Goal: Task Accomplishment & Management: Manage account settings

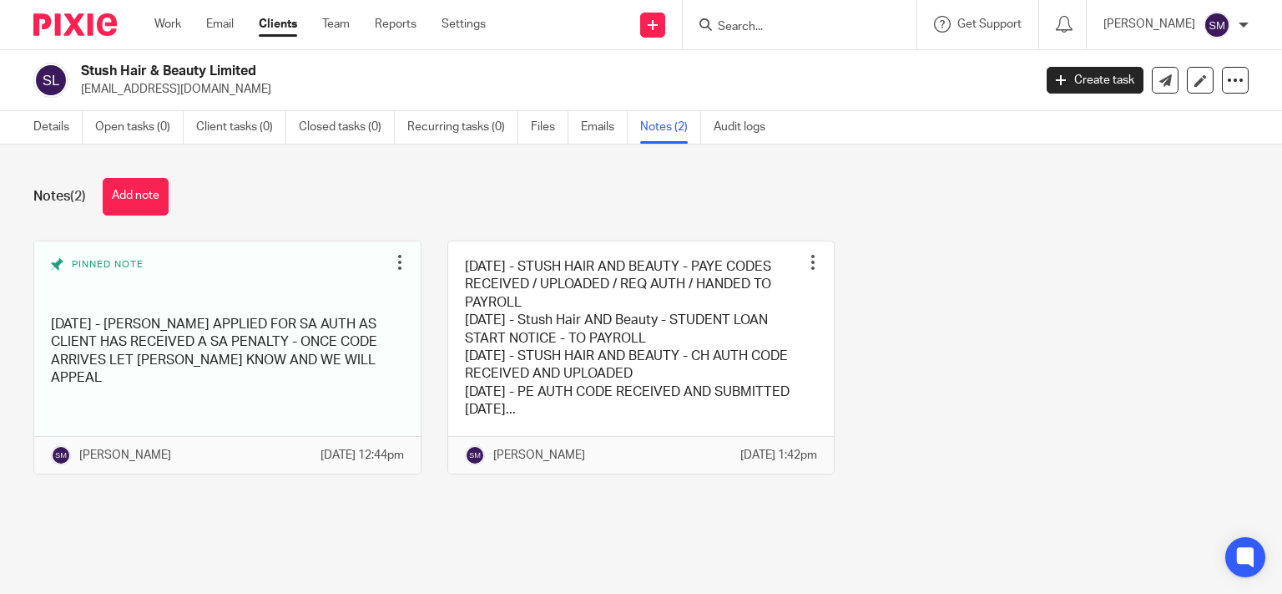
click at [734, 13] on div at bounding box center [800, 24] width 234 height 49
click at [735, 23] on input "Search" at bounding box center [791, 27] width 150 height 15
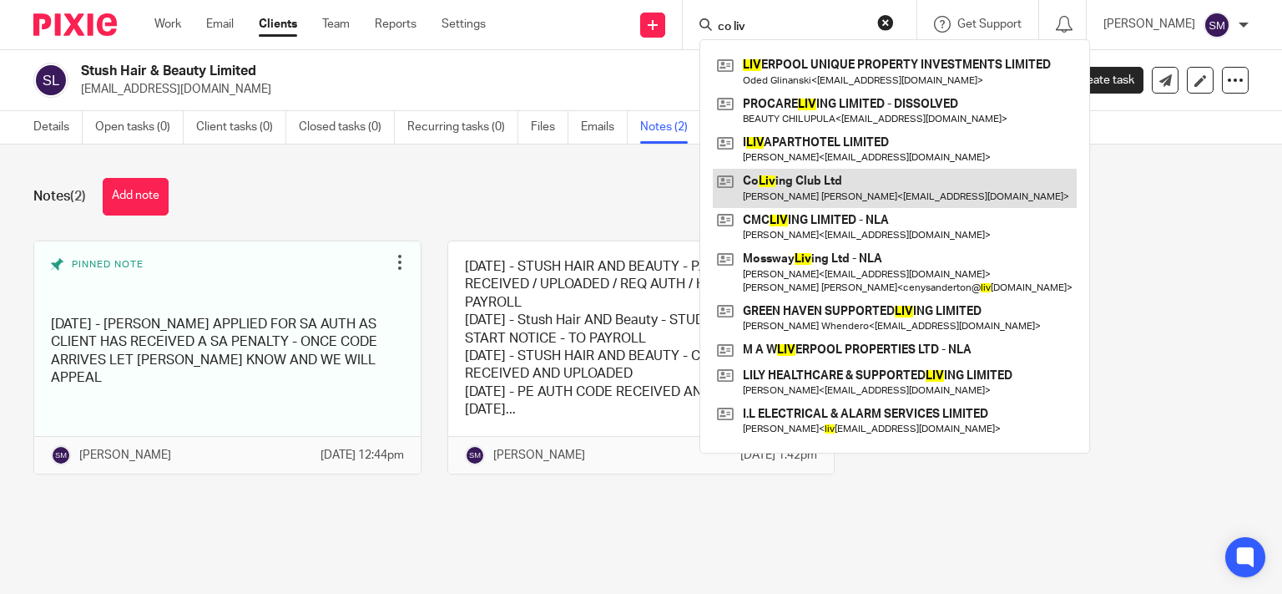
type input "co liv"
click at [873, 185] on link at bounding box center [895, 188] width 364 height 38
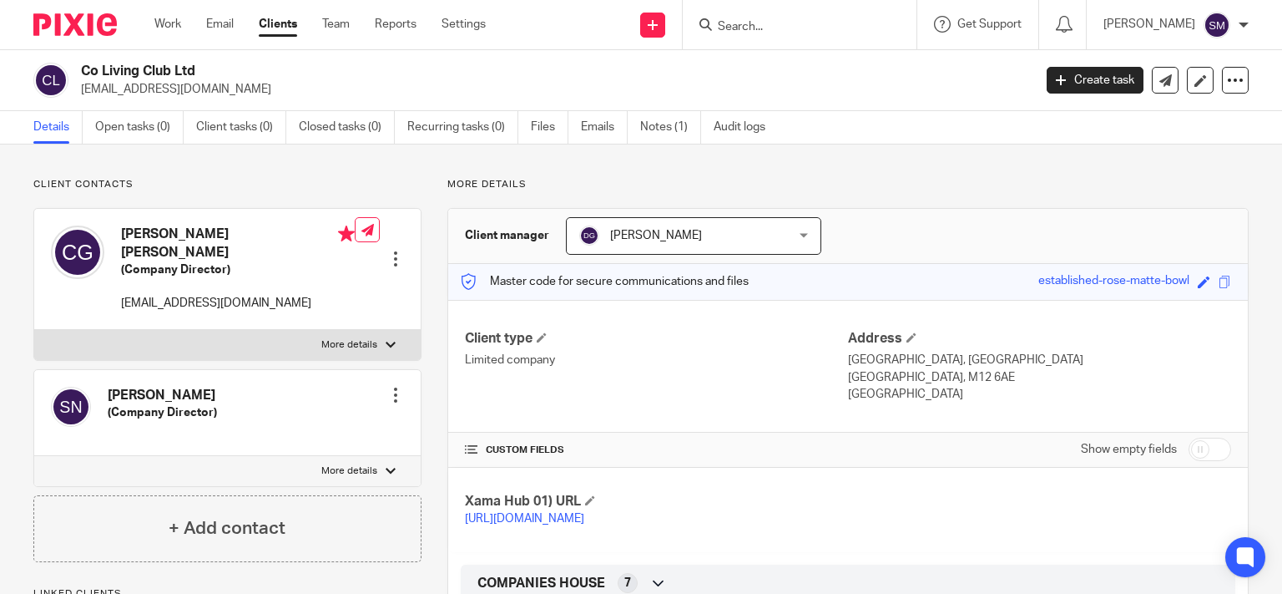
click at [1198, 454] on input "checkbox" at bounding box center [1210, 448] width 43 height 23
checkbox input "true"
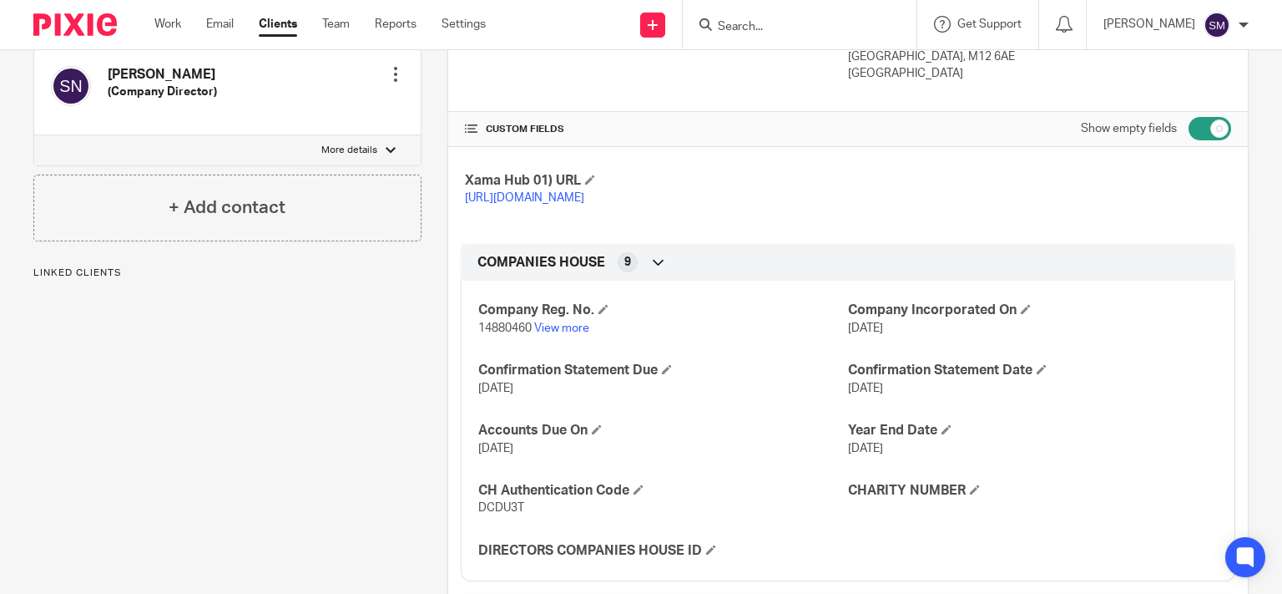
scroll to position [561, 0]
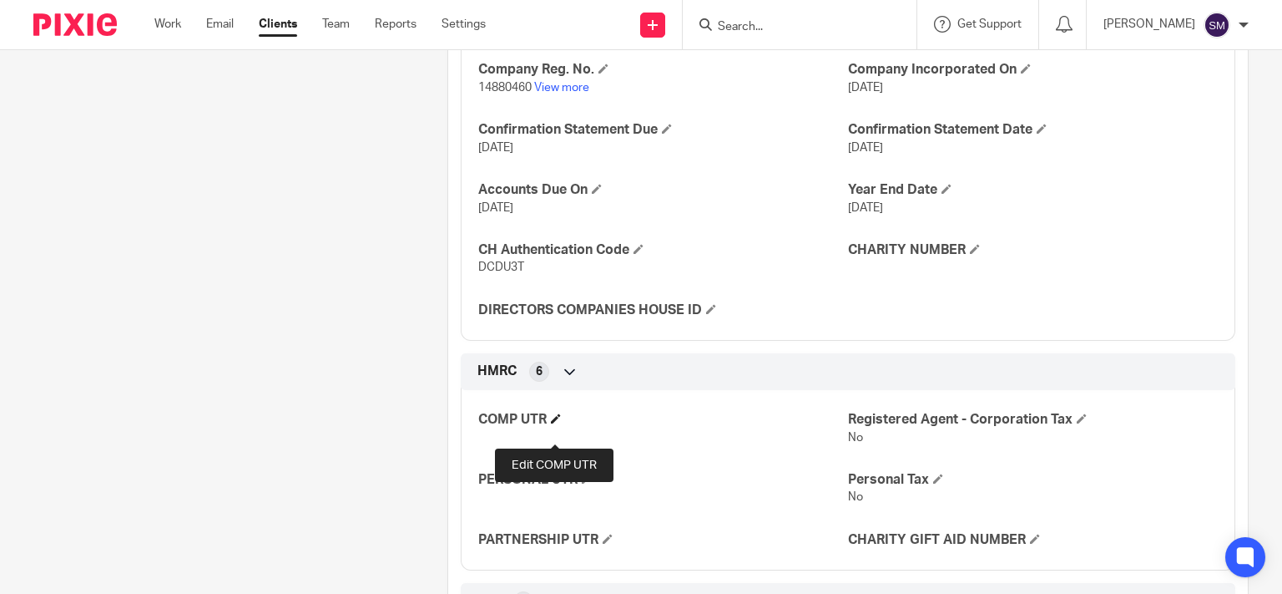
click at [551, 423] on span at bounding box center [556, 418] width 10 height 10
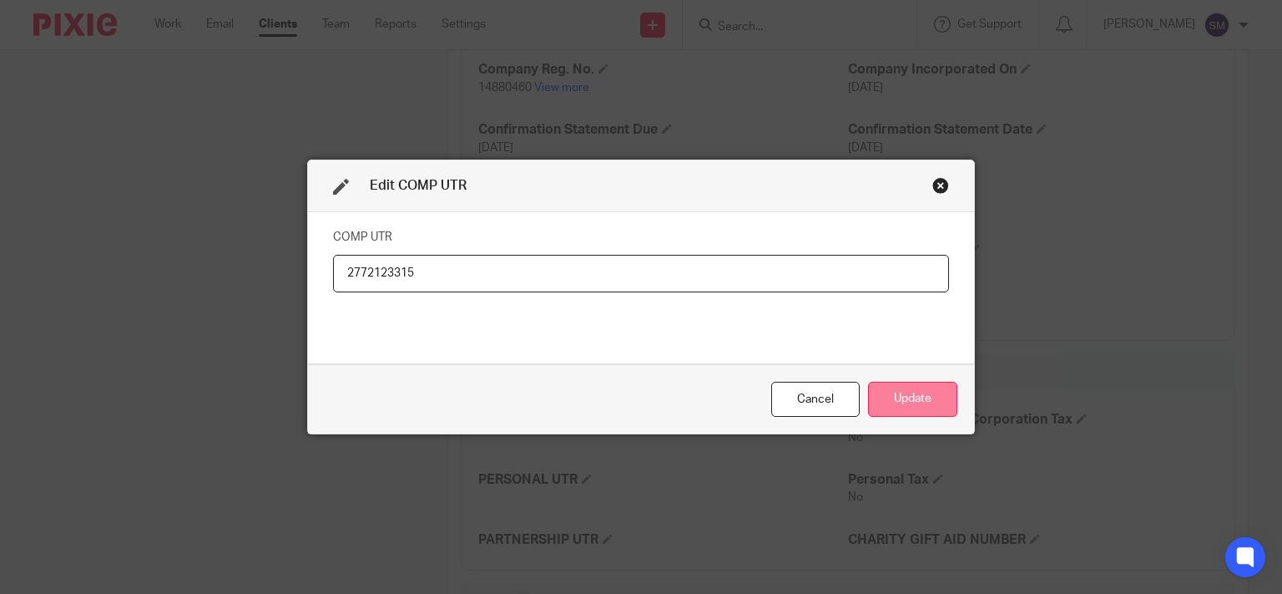
type input "2772123315"
click at [915, 390] on button "Update" at bounding box center [912, 400] width 89 height 36
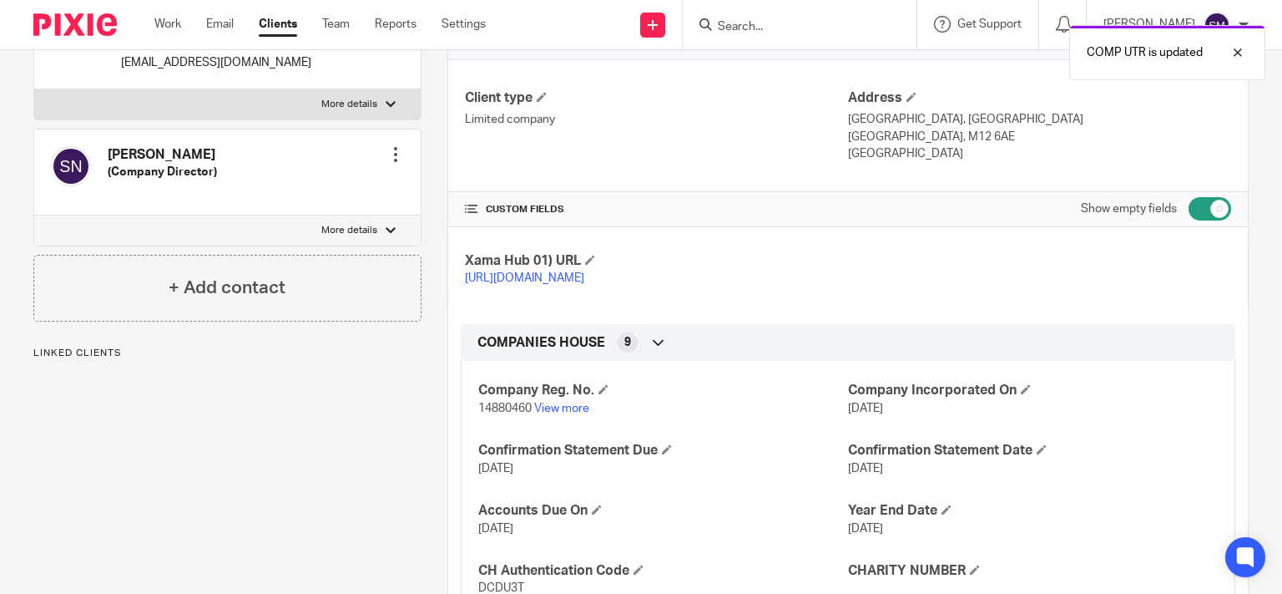
scroll to position [0, 0]
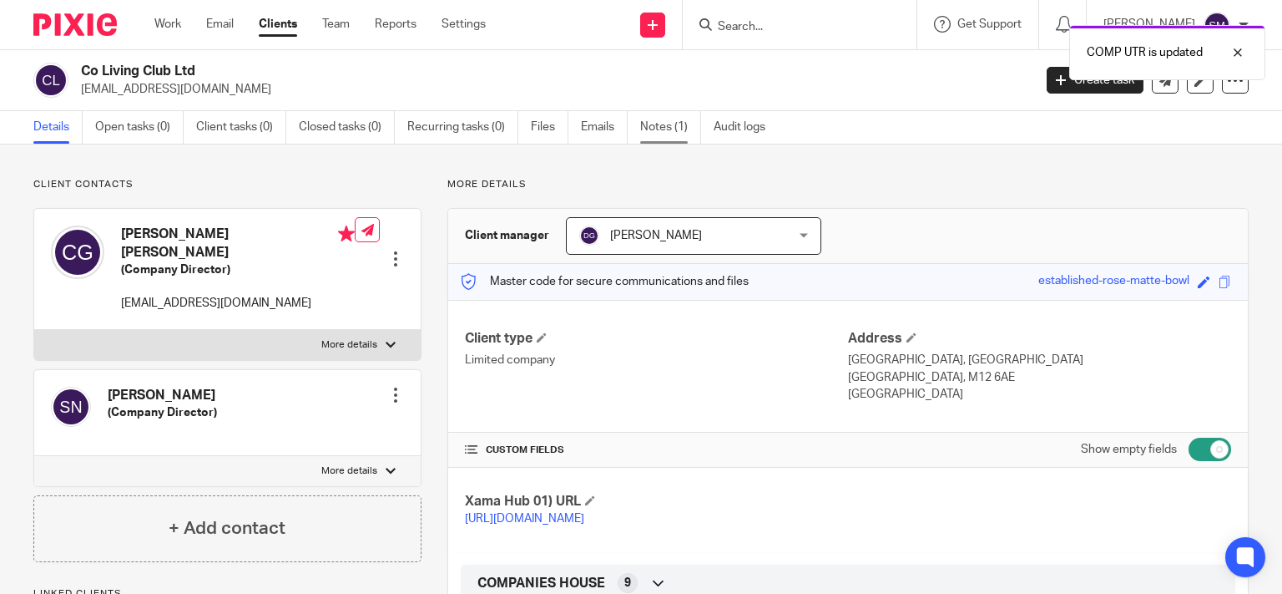
click at [679, 125] on link "Notes (1)" at bounding box center [670, 127] width 61 height 33
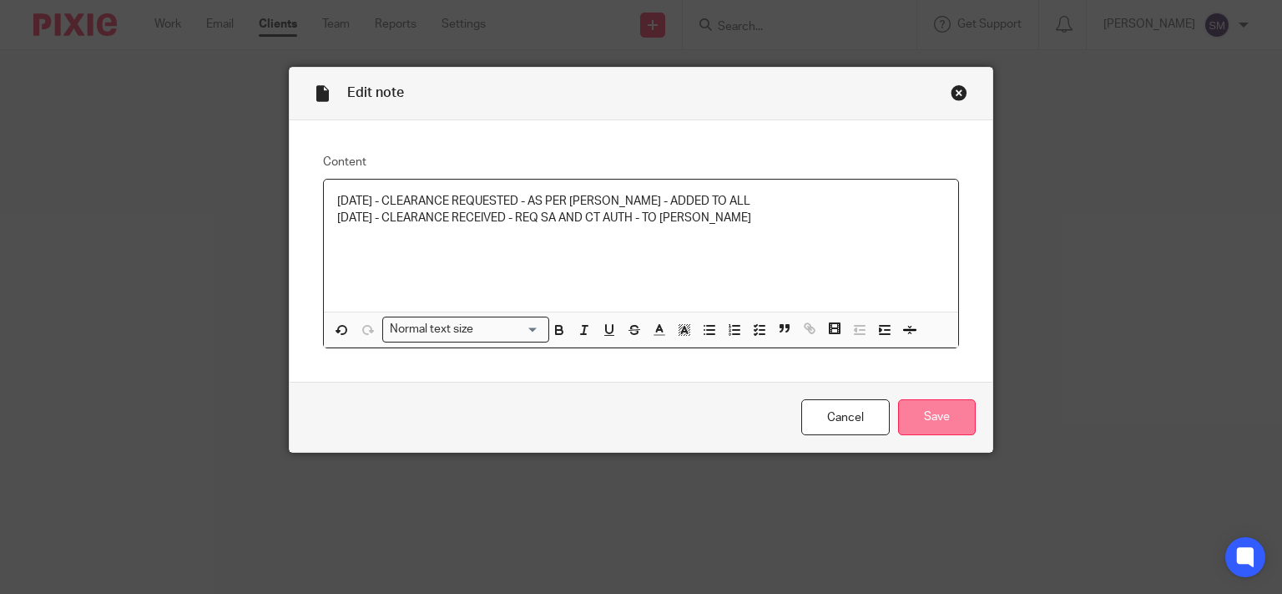
click at [957, 424] on input "Save" at bounding box center [937, 417] width 78 height 36
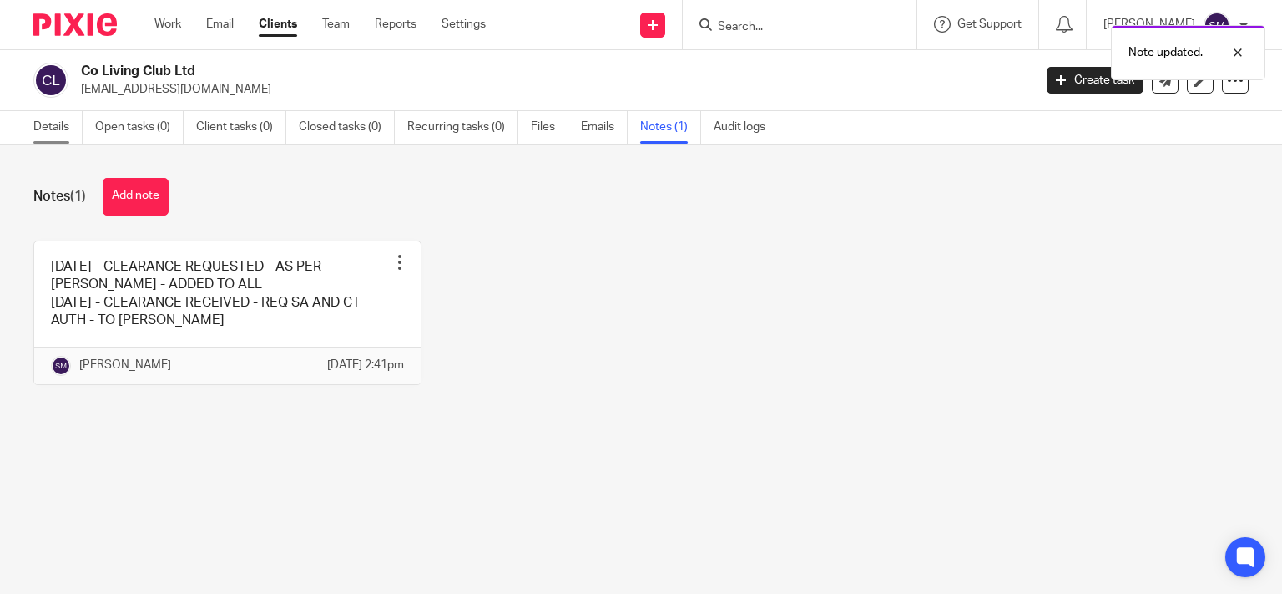
click at [59, 115] on link "Details" at bounding box center [57, 127] width 49 height 33
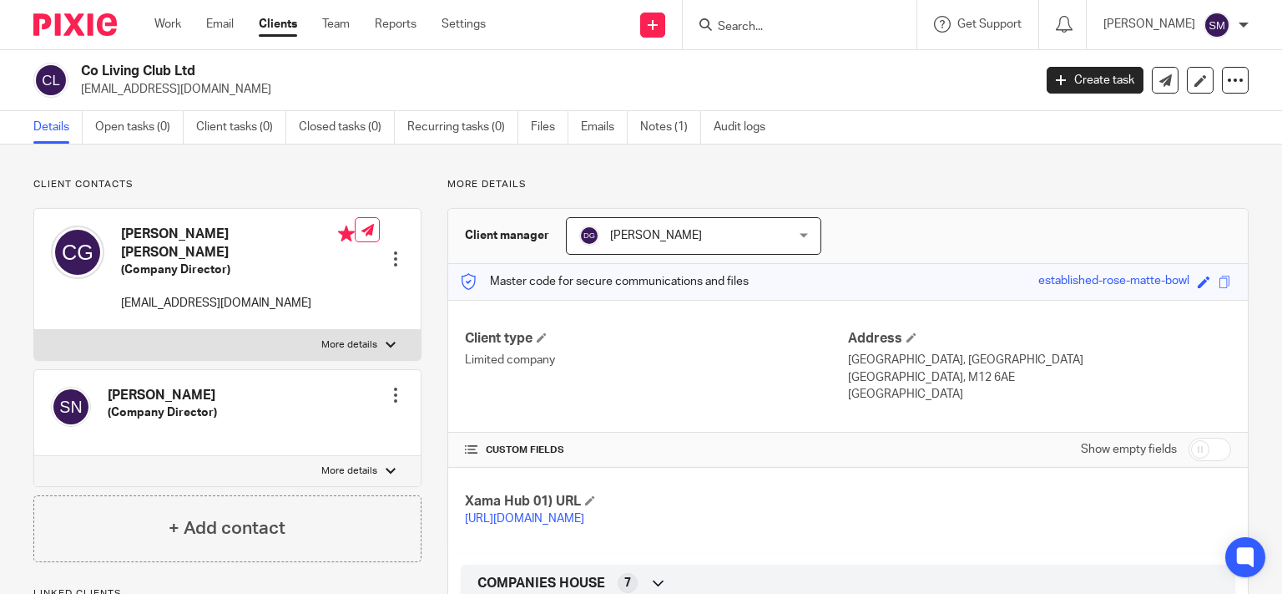
click at [650, 239] on span "[PERSON_NAME]" at bounding box center [656, 236] width 92 height 12
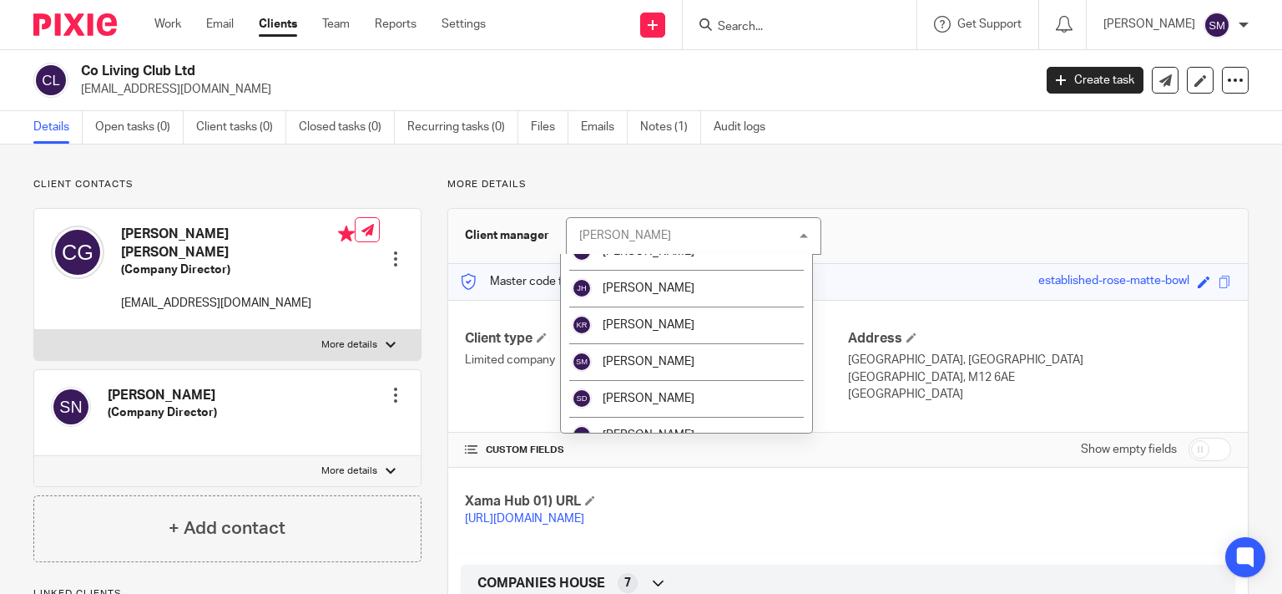
scroll to position [447, 0]
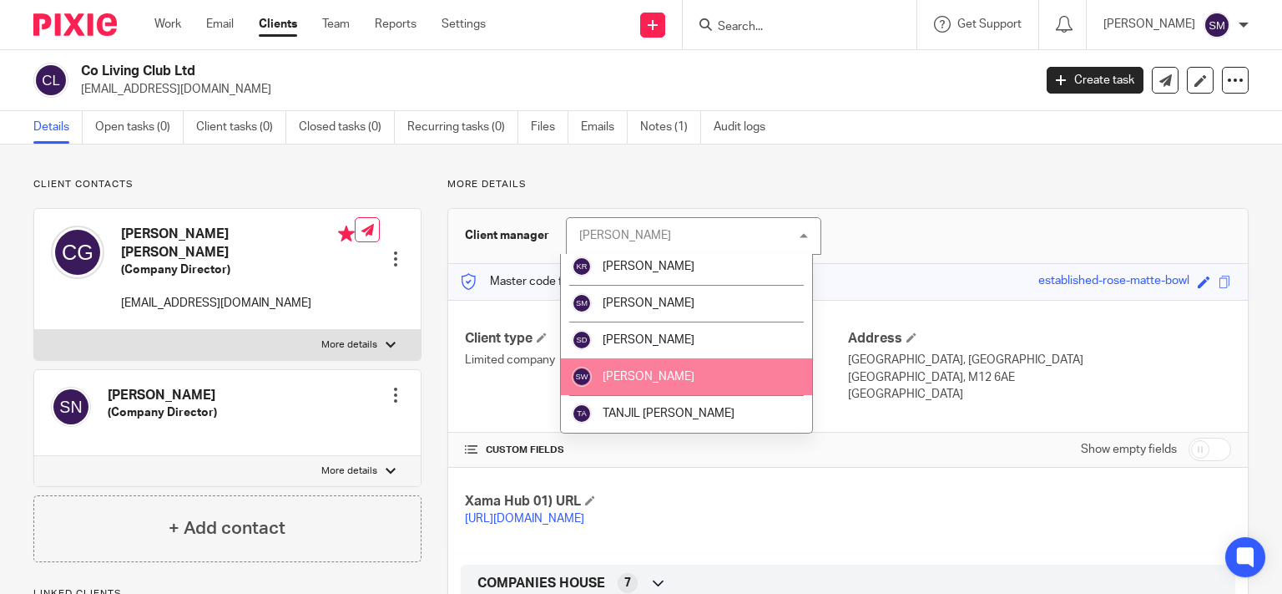
click at [643, 388] on li "[PERSON_NAME]" at bounding box center [686, 376] width 250 height 37
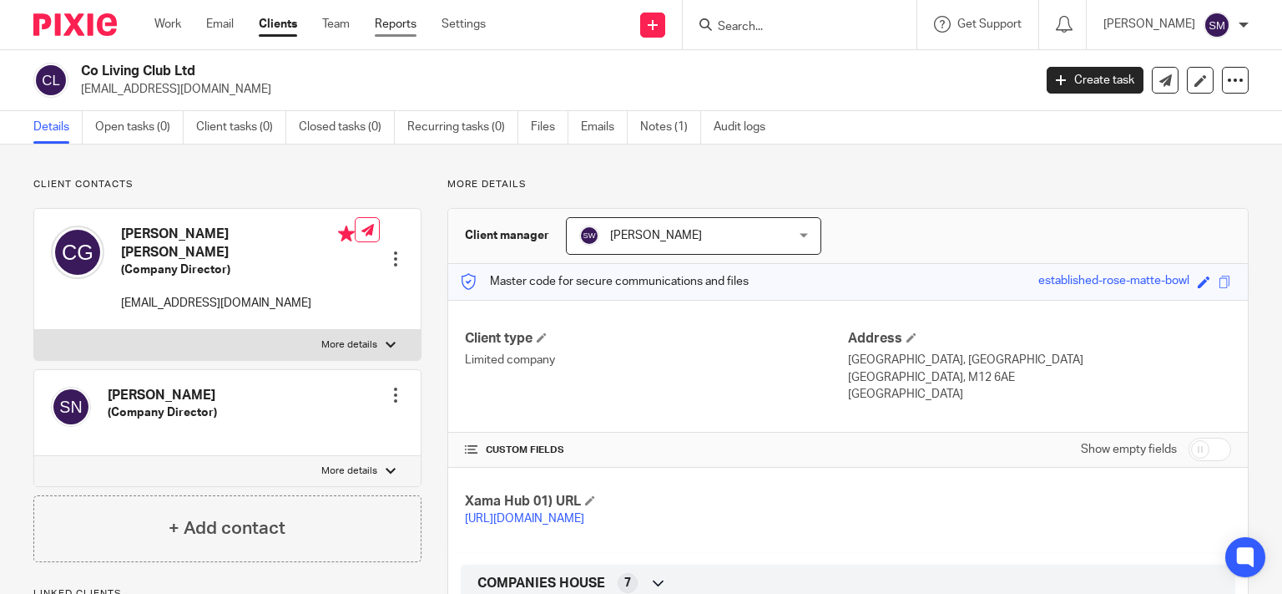
click at [399, 22] on link "Reports" at bounding box center [396, 24] width 42 height 17
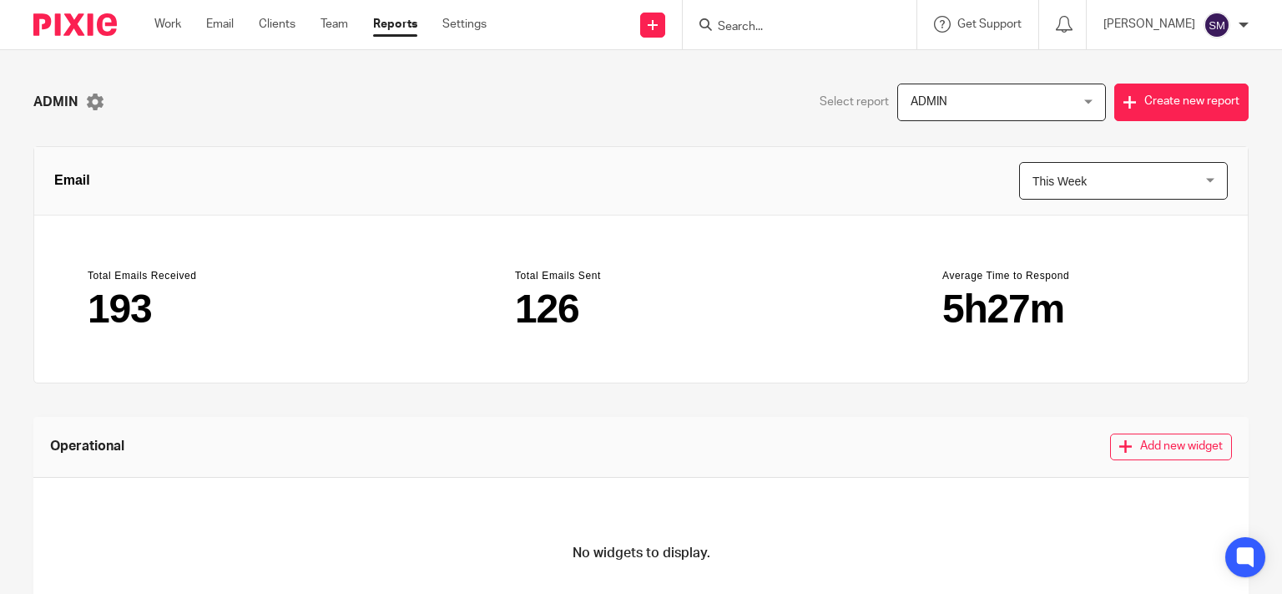
click at [951, 105] on span "ADMIN" at bounding box center [988, 101] width 155 height 35
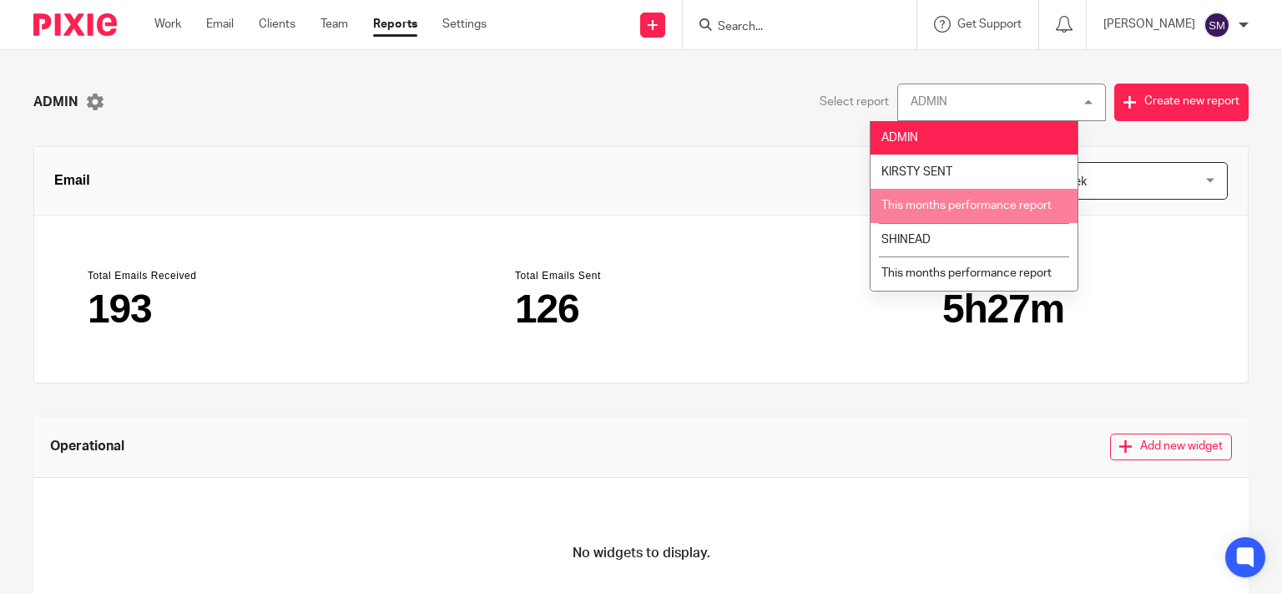
drag, startPoint x: 1165, startPoint y: 254, endPoint x: 1157, endPoint y: 245, distance: 11.2
click at [1162, 252] on section "Average Time to Respond 5h27m" at bounding box center [1069, 299] width 292 height 100
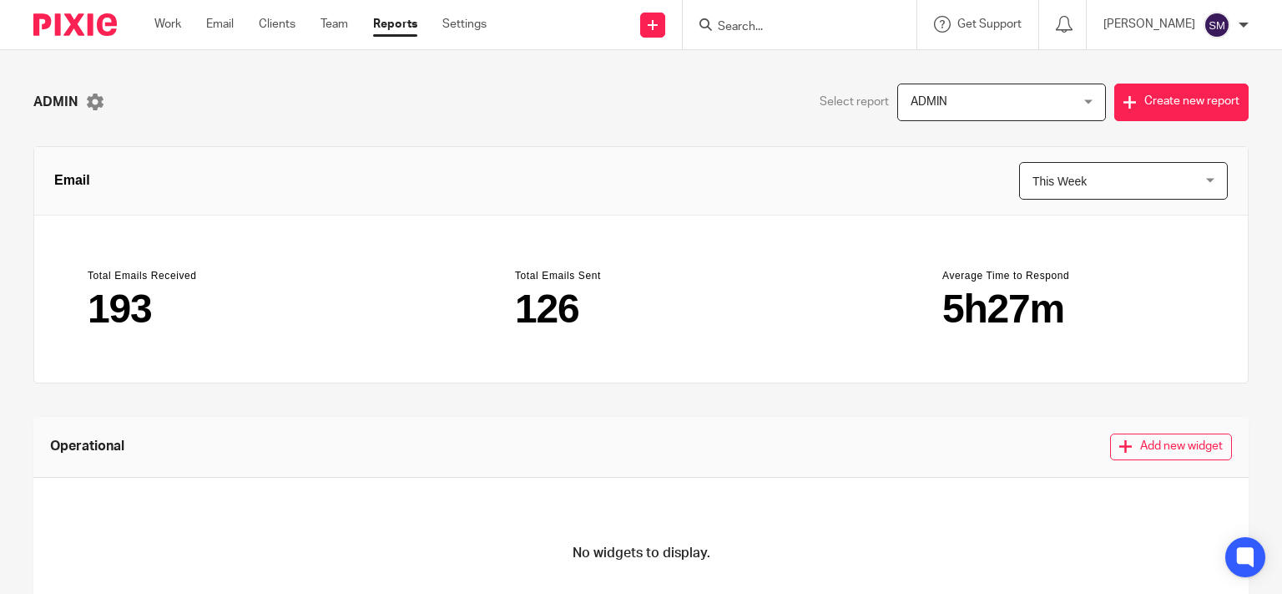
click at [1069, 180] on span "This Week" at bounding box center [1110, 181] width 155 height 36
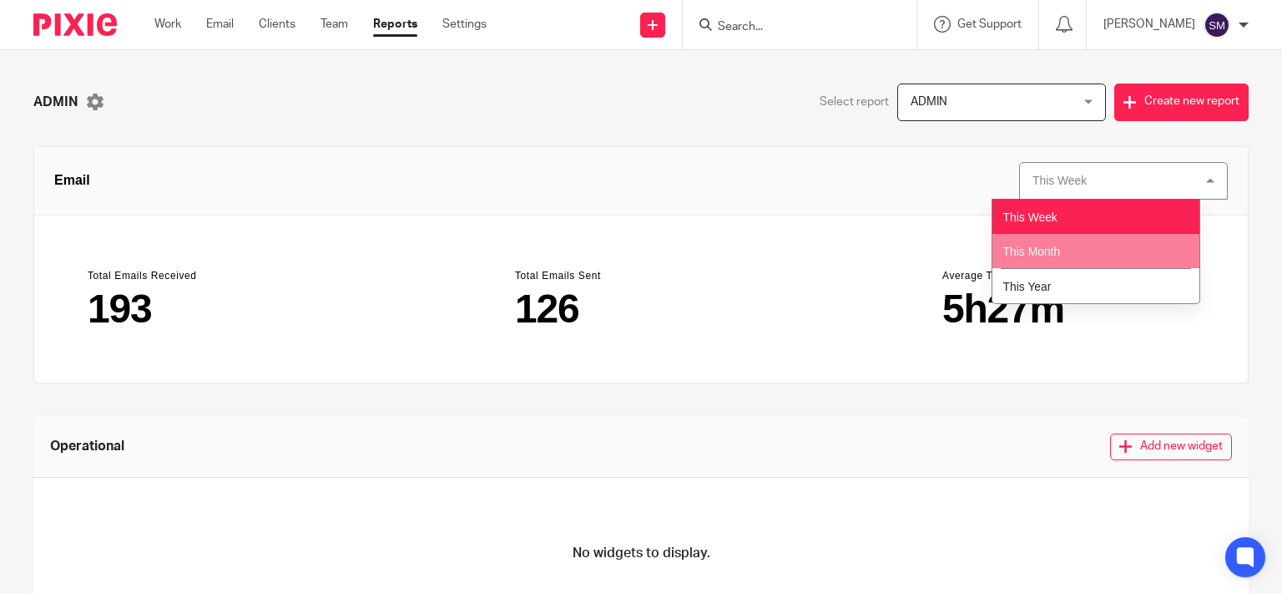
click at [1059, 259] on li "This Month" at bounding box center [1096, 251] width 207 height 35
